Goal: Find specific page/section: Find specific page/section

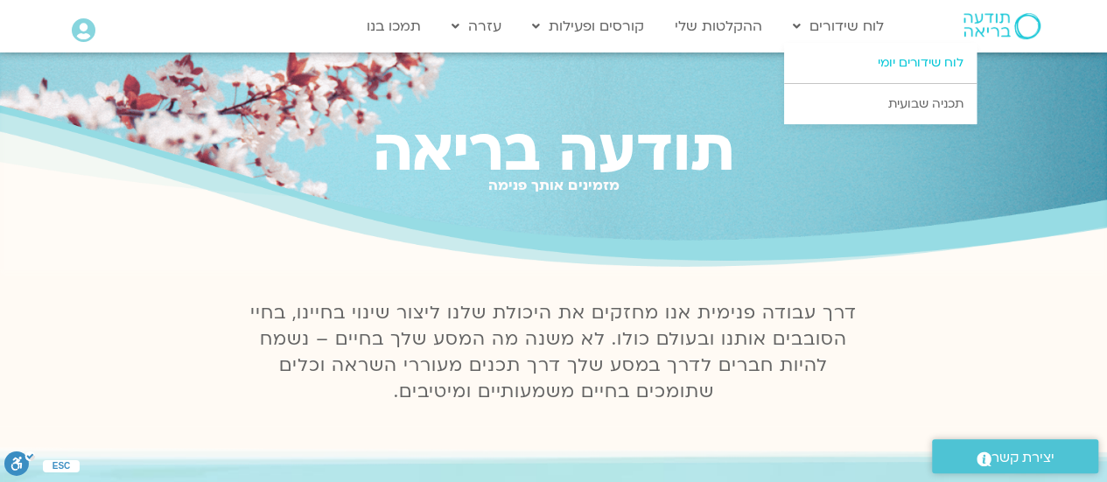
click at [888, 59] on link "לוח שידורים יומי" at bounding box center [880, 63] width 193 height 40
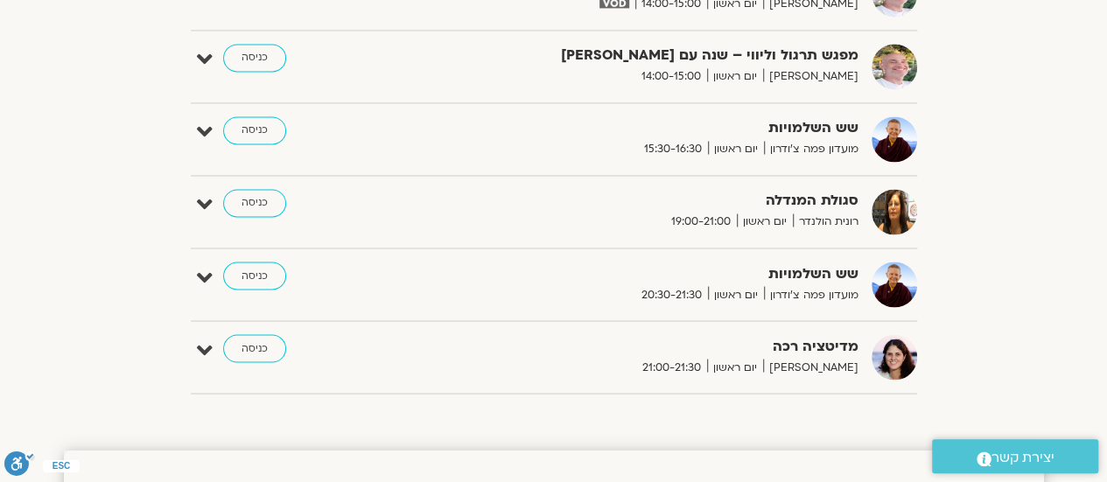
scroll to position [1407, 0]
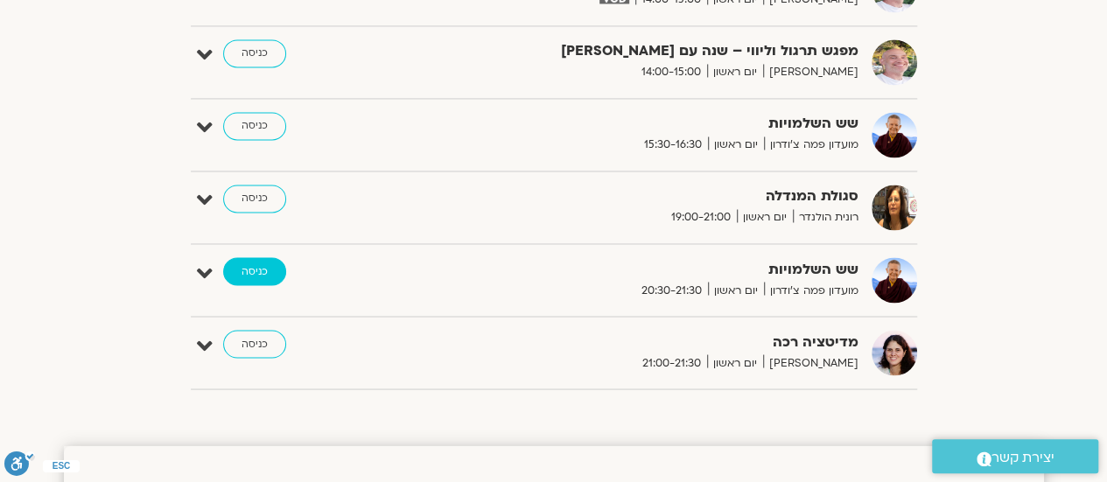
click at [261, 259] on link "כניסה" at bounding box center [254, 271] width 63 height 28
